Goal: Task Accomplishment & Management: Manage account settings

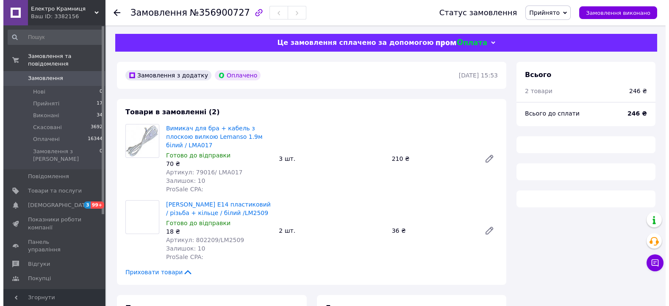
scroll to position [47, 0]
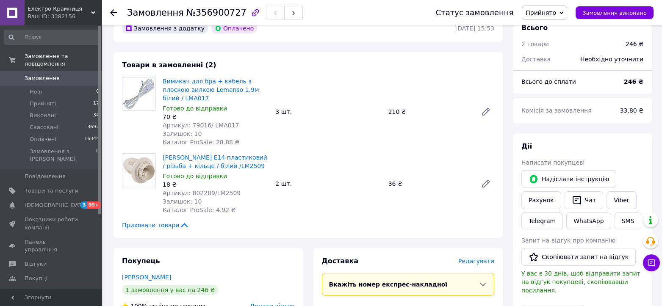
click at [482, 258] on span "Редагувати" at bounding box center [476, 261] width 36 height 7
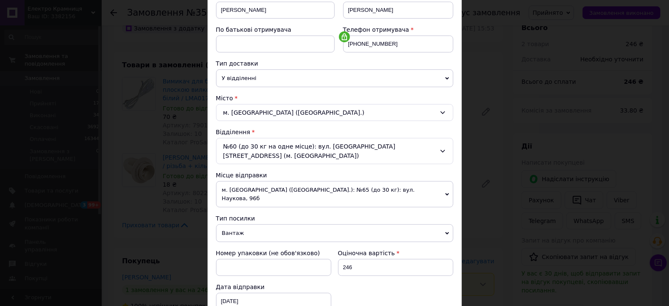
scroll to position [254, 0]
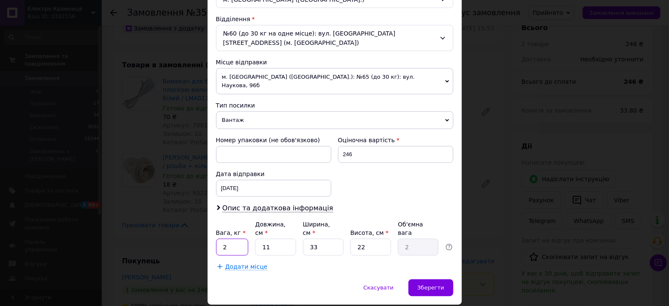
click at [228, 239] on input "2" at bounding box center [232, 247] width 33 height 17
type input "0.5"
click at [275, 239] on input "11" at bounding box center [275, 247] width 41 height 17
type input "1"
type input "0.18"
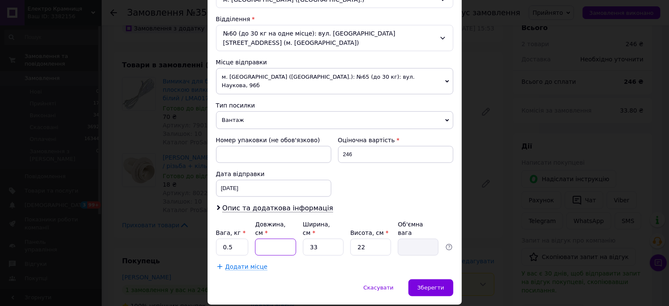
type input "1"
type input "0.18"
type input "15"
type input "2.72"
type input "15"
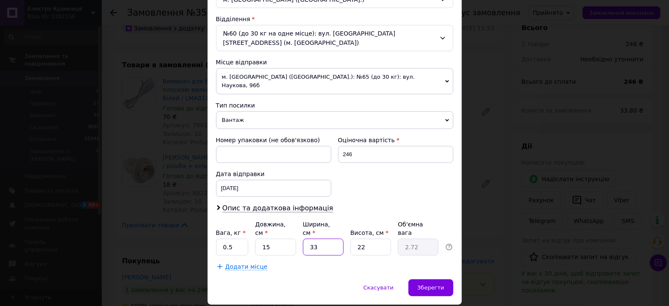
click at [328, 239] on input "33" at bounding box center [323, 247] width 41 height 17
type input "3"
type input "0.25"
type input "5"
type input "0.41"
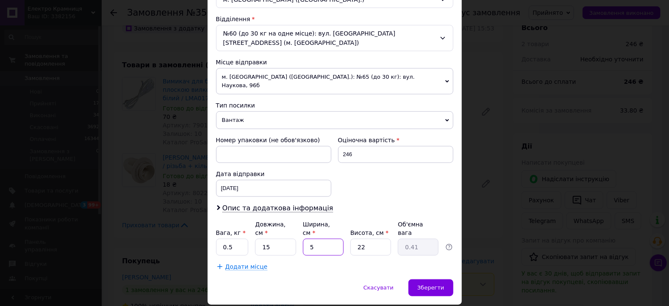
type input "5"
click at [368, 239] on input "22" at bounding box center [370, 247] width 41 height 17
type input "2"
type input "0.1"
type input "5"
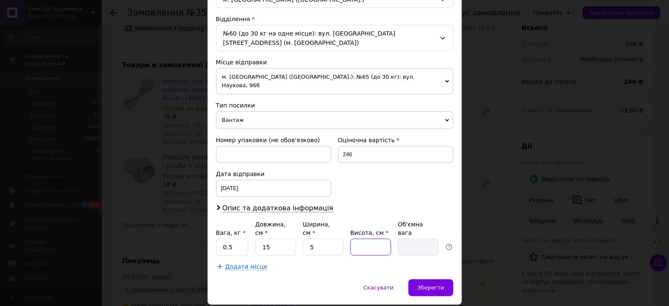
type input "0.1"
type input "5"
click at [432, 285] on span "Зберегти" at bounding box center [430, 288] width 27 height 6
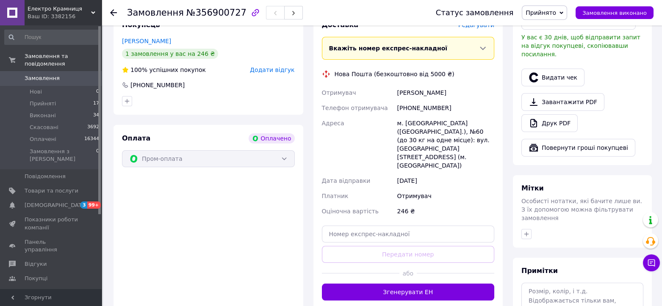
scroll to position [329, 0]
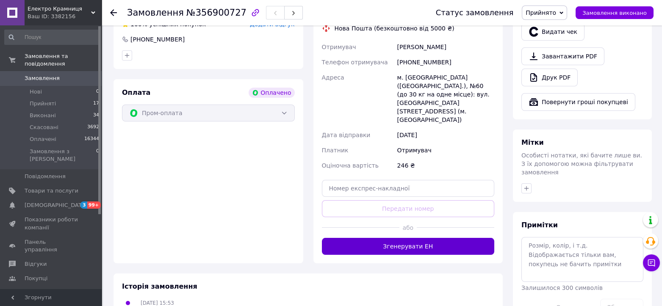
click at [418, 238] on button "Згенерувати ЕН" at bounding box center [408, 246] width 173 height 17
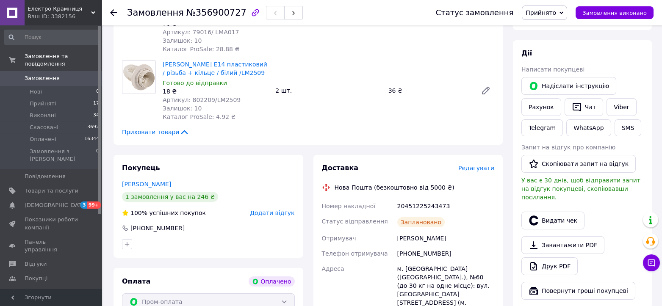
scroll to position [47, 0]
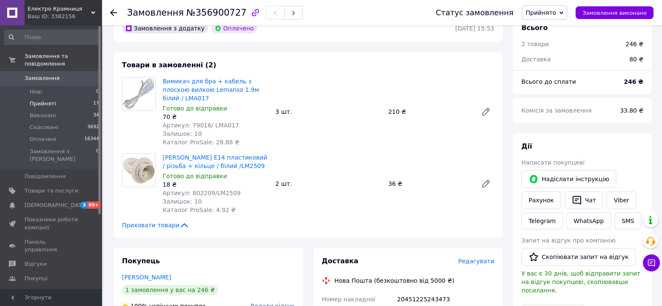
click at [46, 100] on span "Прийняті" at bounding box center [43, 104] width 26 height 8
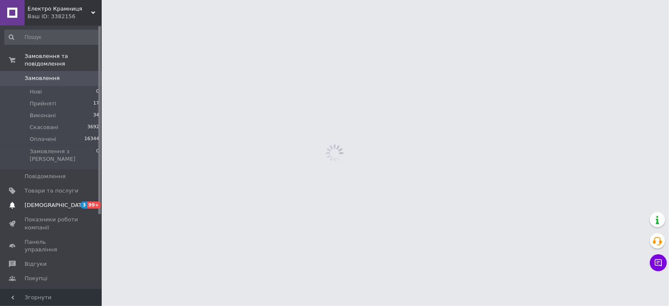
click at [82, 202] on span "3" at bounding box center [83, 205] width 7 height 7
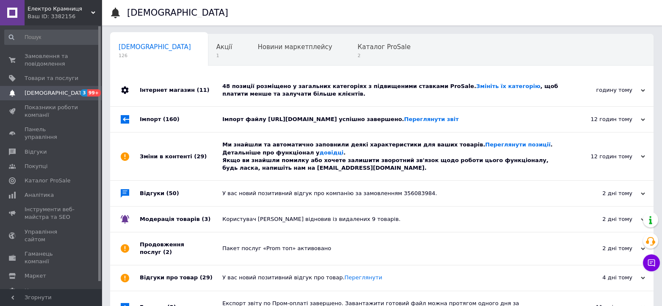
click at [268, 91] on div "48 позиції розміщено у загальних категоріях з підвищеними ставками ProSale. Змі…" at bounding box center [391, 90] width 338 height 15
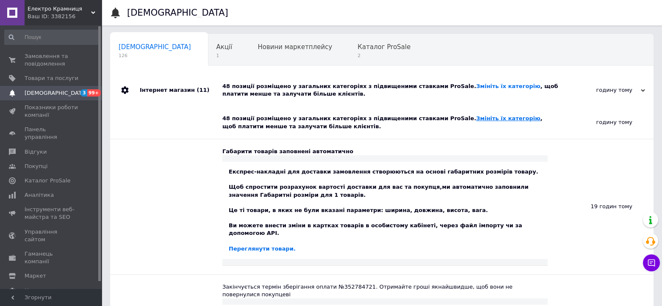
click at [476, 116] on link "Змініть їх категорію" at bounding box center [508, 118] width 64 height 6
